Goal: Check status

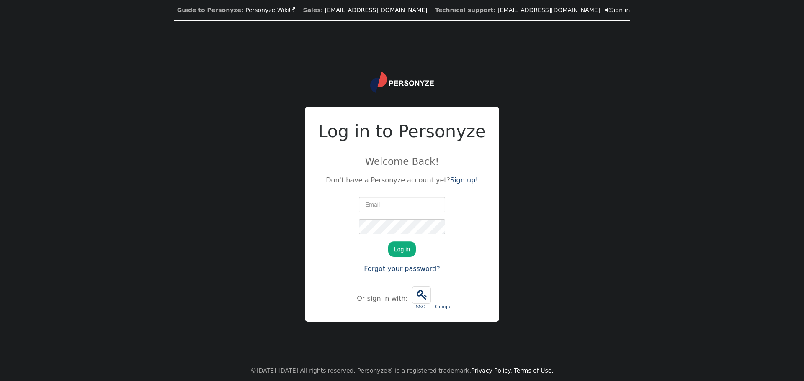
type input "[PERSON_NAME][EMAIL_ADDRESS][PERSON_NAME][DOMAIN_NAME]"
click at [397, 250] on button "Log in" at bounding box center [402, 249] width 28 height 15
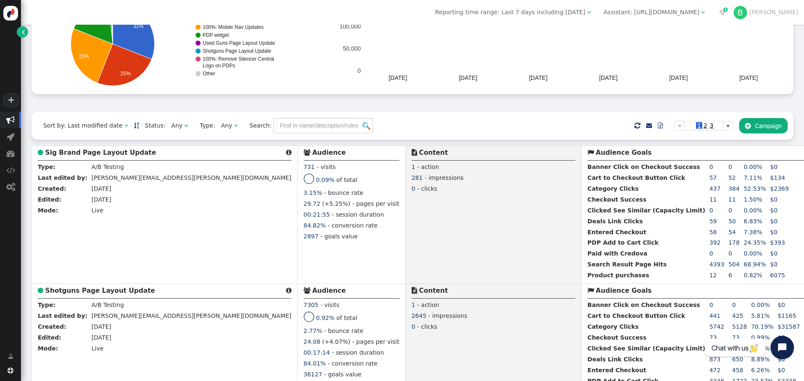
scroll to position [168, 0]
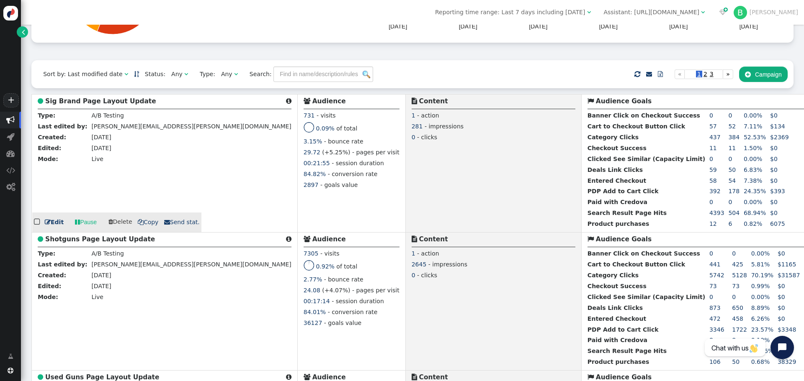
click at [94, 104] on b "Sig Brand Page Layout Update" at bounding box center [100, 102] width 111 height 8
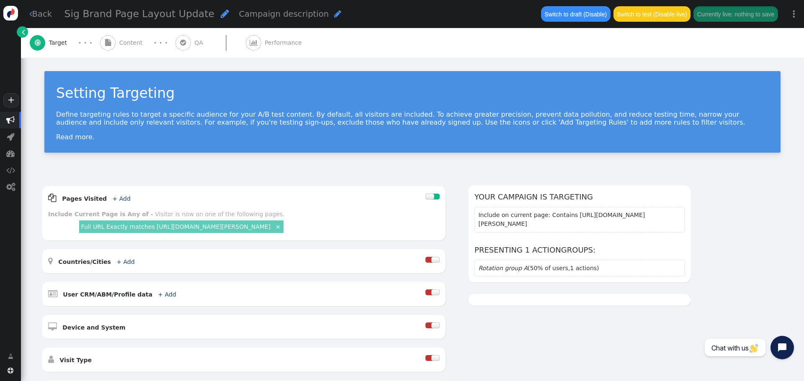
click at [261, 38] on div " Performance" at bounding box center [276, 43] width 60 height 30
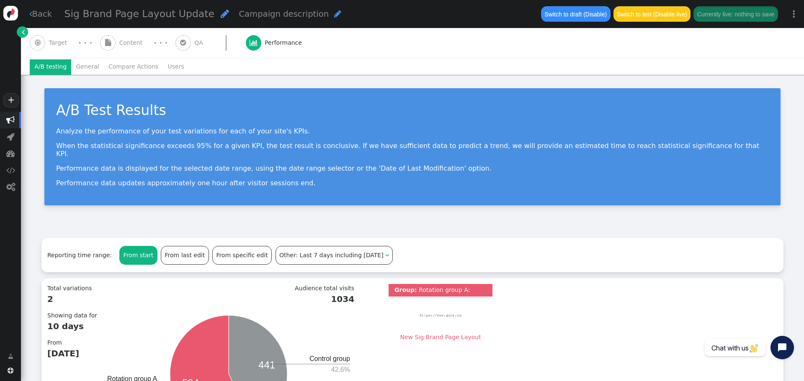
click at [41, 12] on link " Back" at bounding box center [40, 14] width 23 height 12
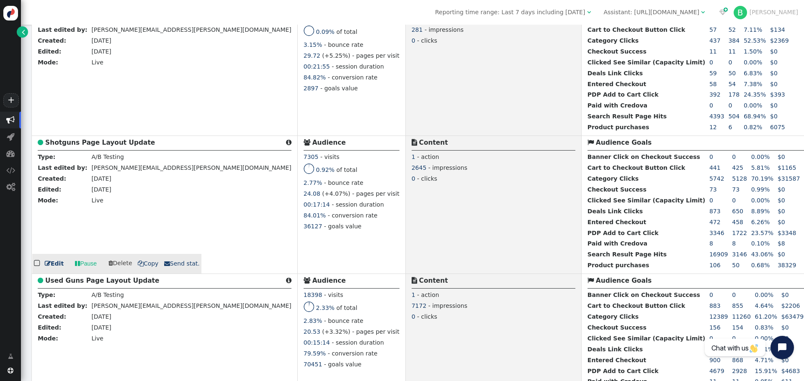
scroll to position [251, 0]
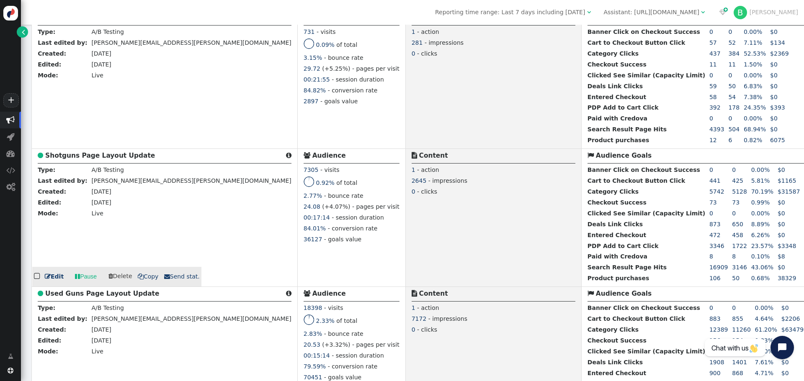
click at [97, 156] on b "Shotguns Page Layout Update" at bounding box center [100, 156] width 110 height 8
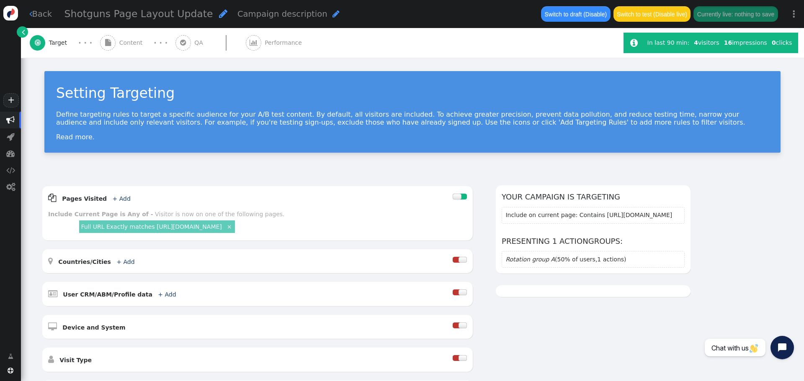
click at [277, 41] on span "Performance" at bounding box center [285, 43] width 41 height 9
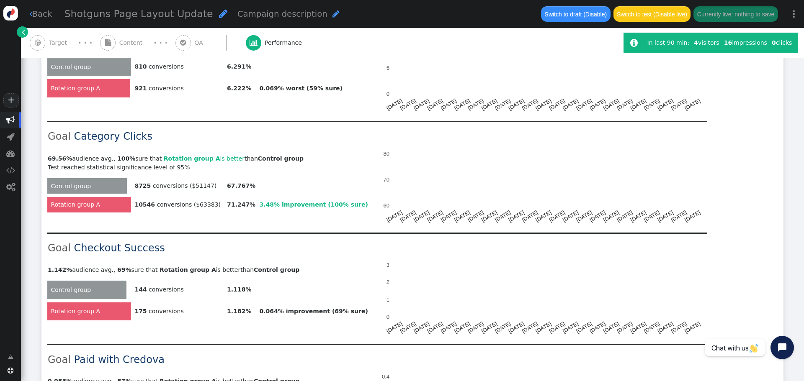
scroll to position [544, 0]
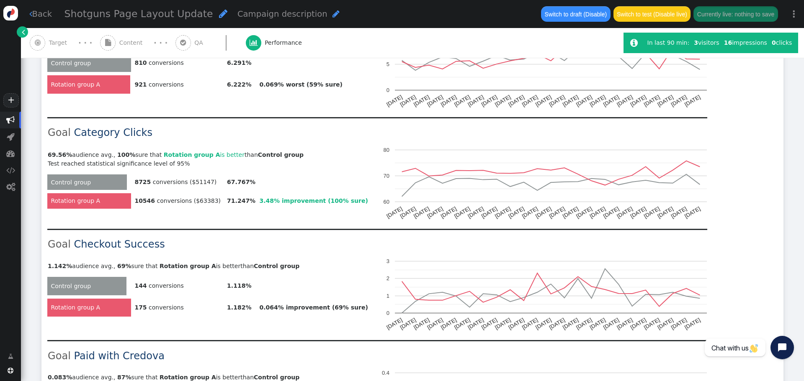
click at [40, 13] on link " Back" at bounding box center [40, 14] width 23 height 12
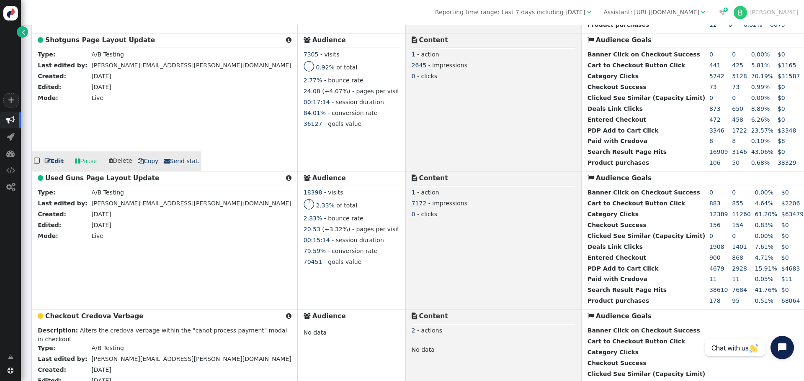
scroll to position [461, 0]
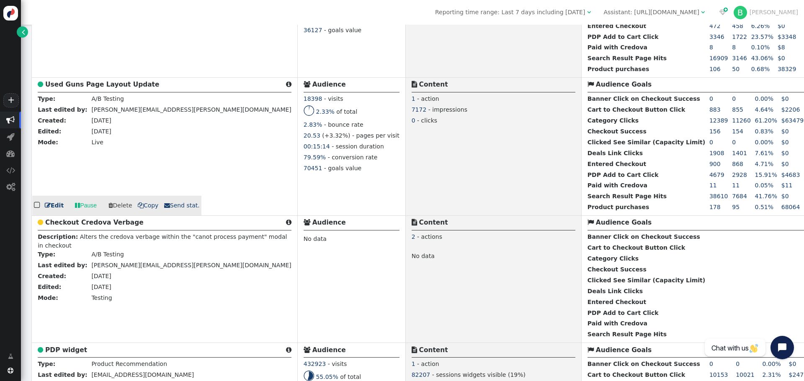
click at [76, 87] on b "Used Guns Page Layout Update" at bounding box center [102, 85] width 114 height 8
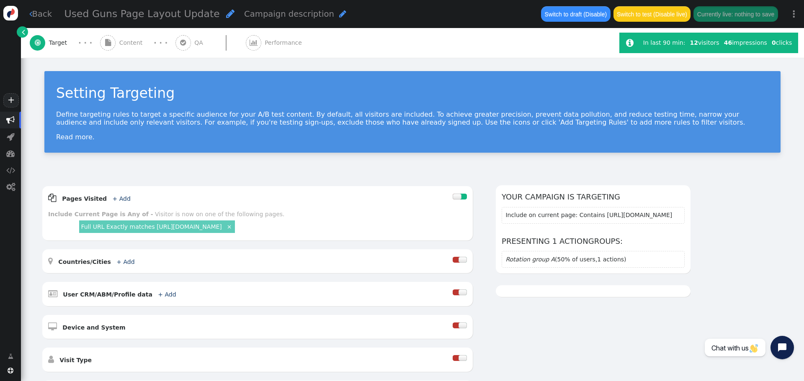
click at [273, 41] on span "Performance" at bounding box center [285, 43] width 41 height 9
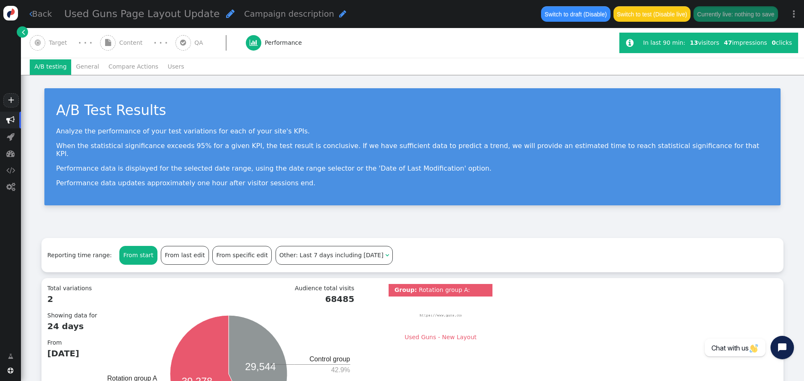
click at [37, 13] on link " Back" at bounding box center [40, 14] width 23 height 12
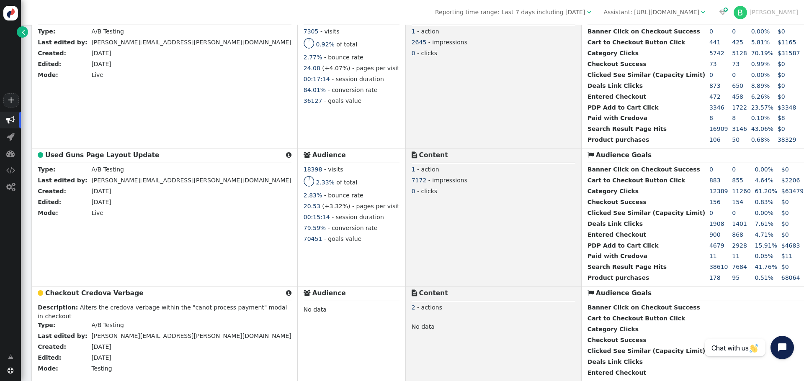
scroll to position [377, 0]
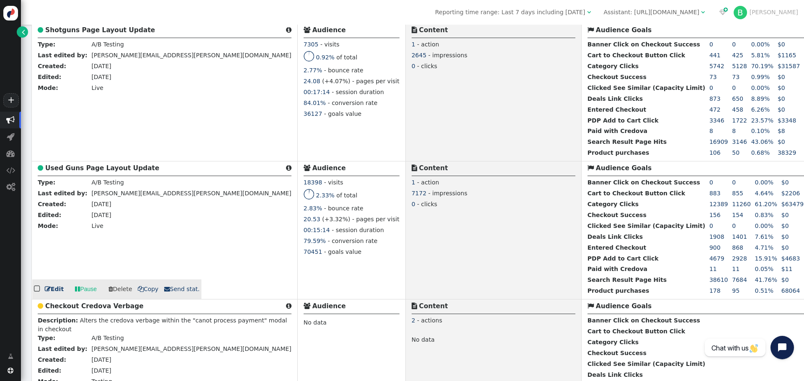
click at [96, 170] on b "Used Guns Page Layout Update" at bounding box center [102, 169] width 114 height 8
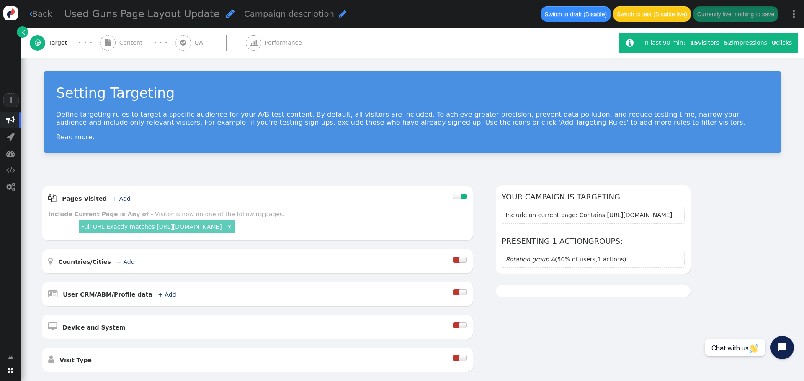
click at [278, 38] on div " Performance" at bounding box center [276, 43] width 60 height 30
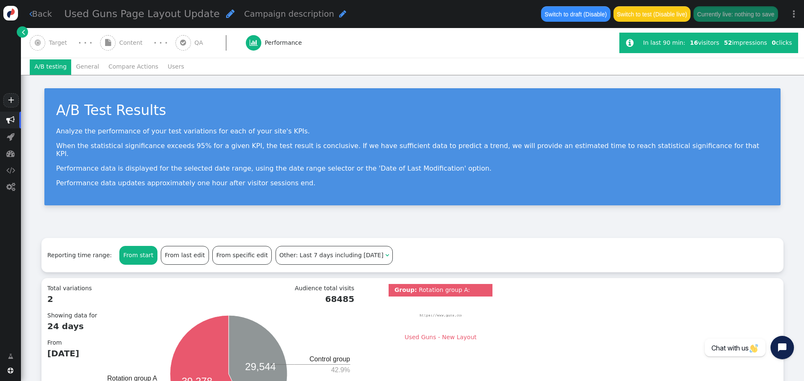
click at [40, 11] on link " Back" at bounding box center [40, 14] width 23 height 12
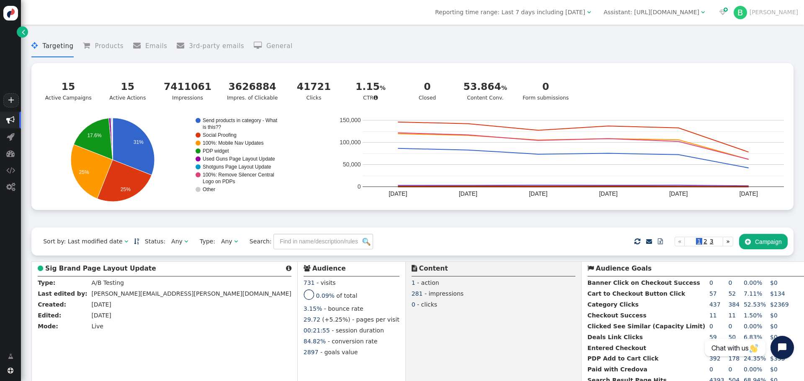
click at [327, 18] on div "Reporting time range: Last 7 days including [DATE]  Assistant: [URL][DOMAIN_NA…" at bounding box center [412, 12] width 783 height 25
click at [34, 223] on div " Targeting  Products  Emails  3rd-party emails  General ? Active Campaigns…" at bounding box center [412, 128] width 762 height 198
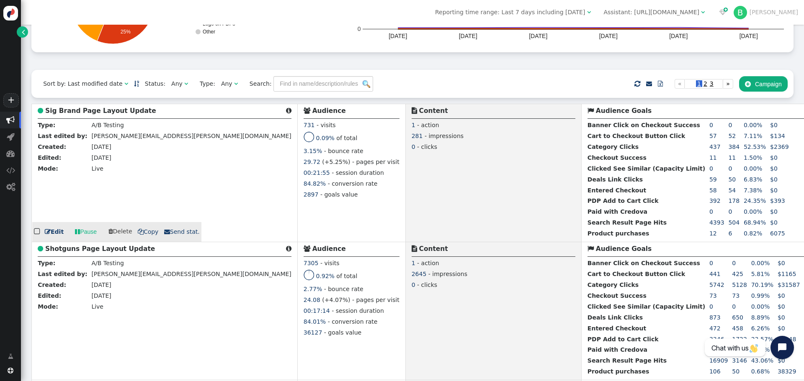
scroll to position [168, 0]
